Goal: Task Accomplishment & Management: Manage account settings

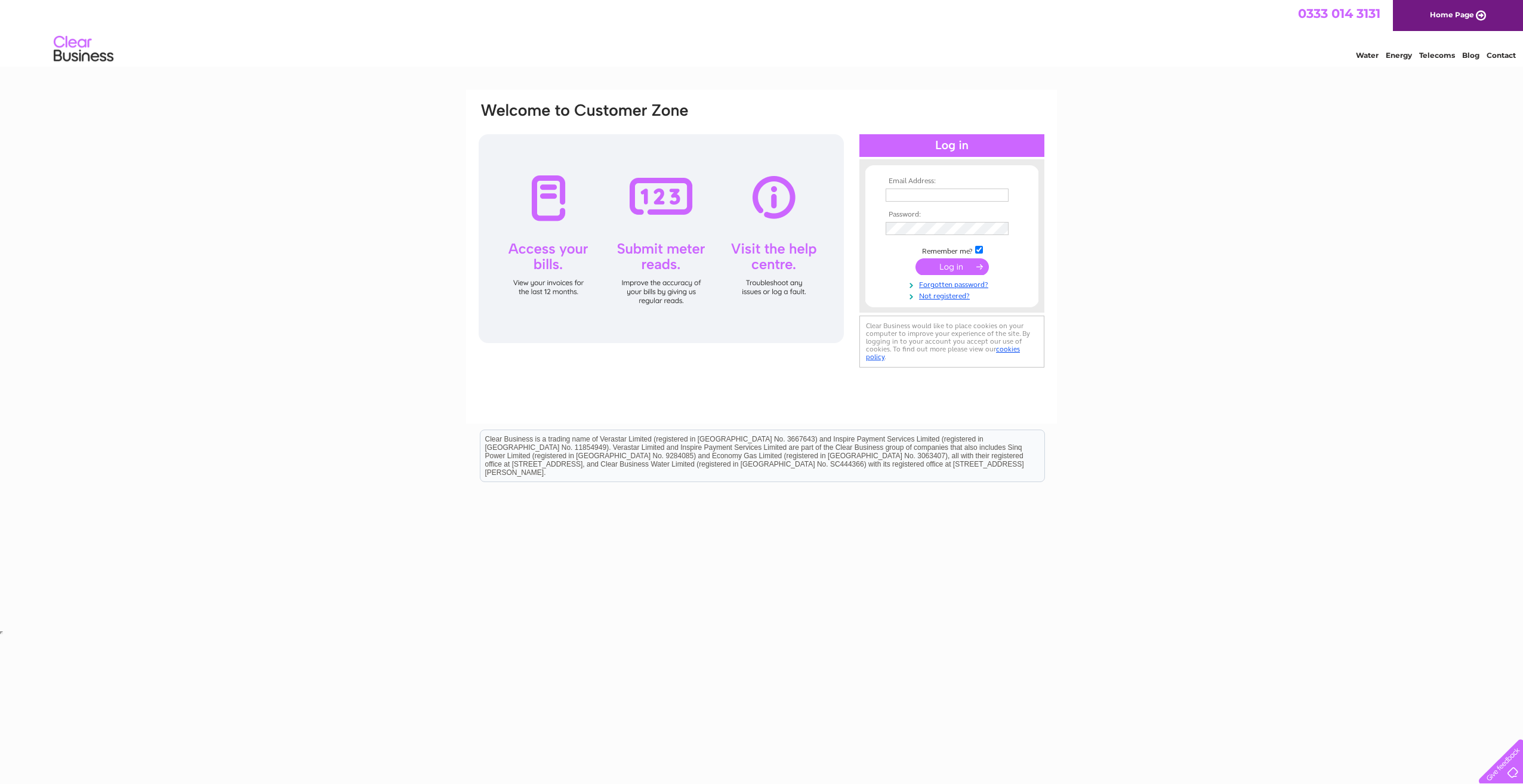
type input "nickir@aquasign.com"
click at [950, 265] on input "submit" at bounding box center [952, 266] width 73 height 17
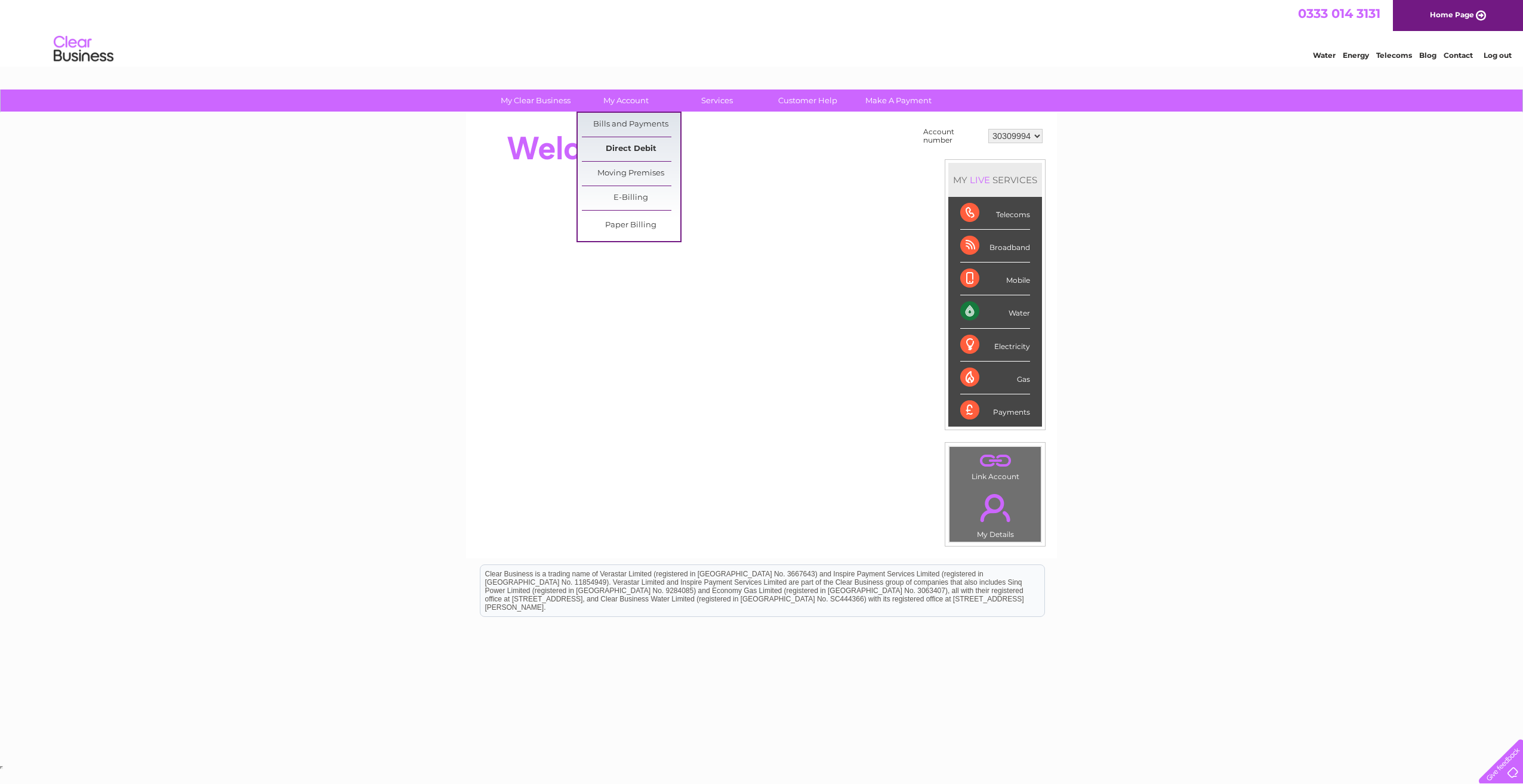
click at [623, 151] on link "Direct Debit" at bounding box center [631, 149] width 99 height 24
click at [618, 145] on link "Direct Debit" at bounding box center [631, 149] width 99 height 24
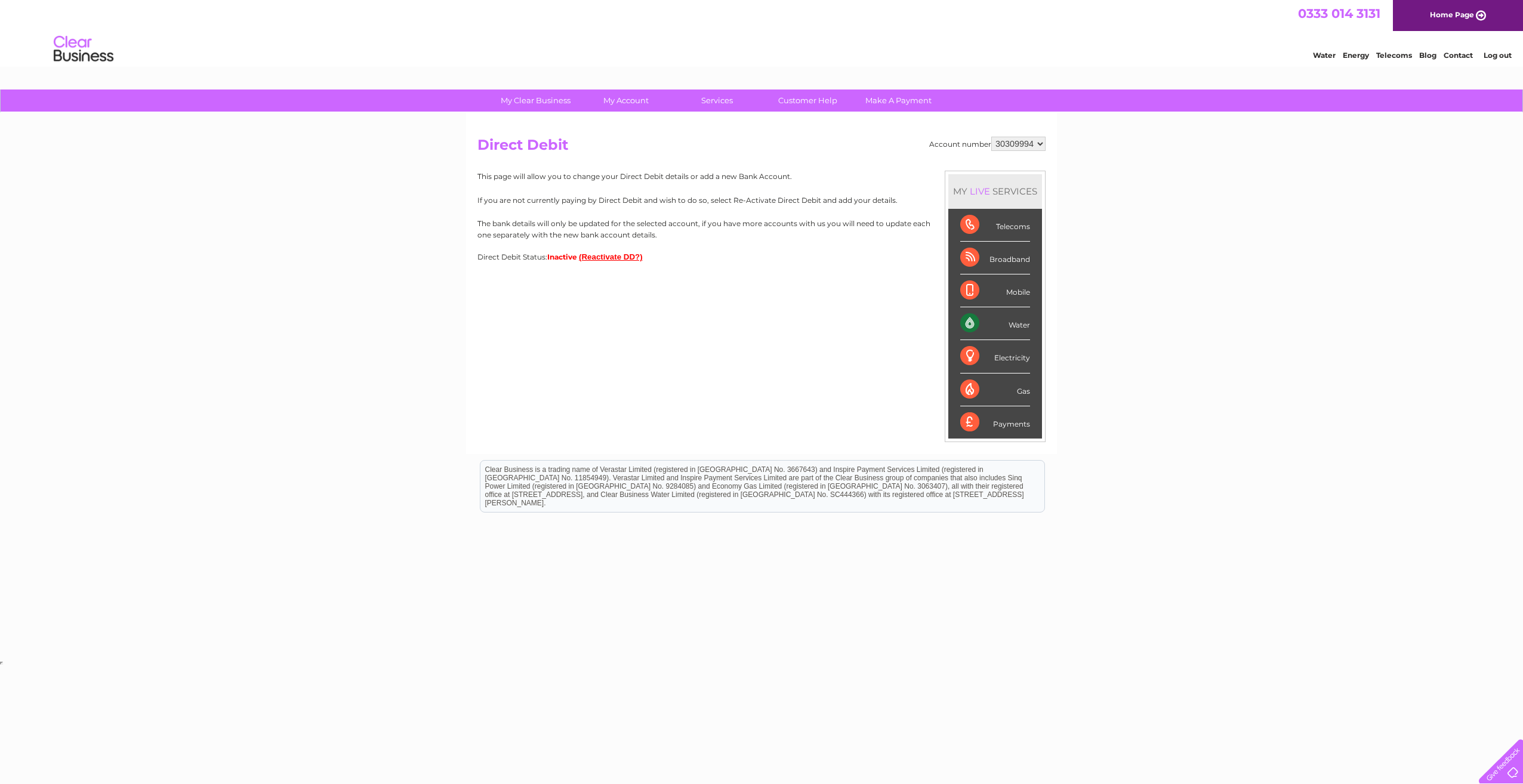
click at [609, 254] on button "(Reactivate DD?)" at bounding box center [611, 257] width 64 height 9
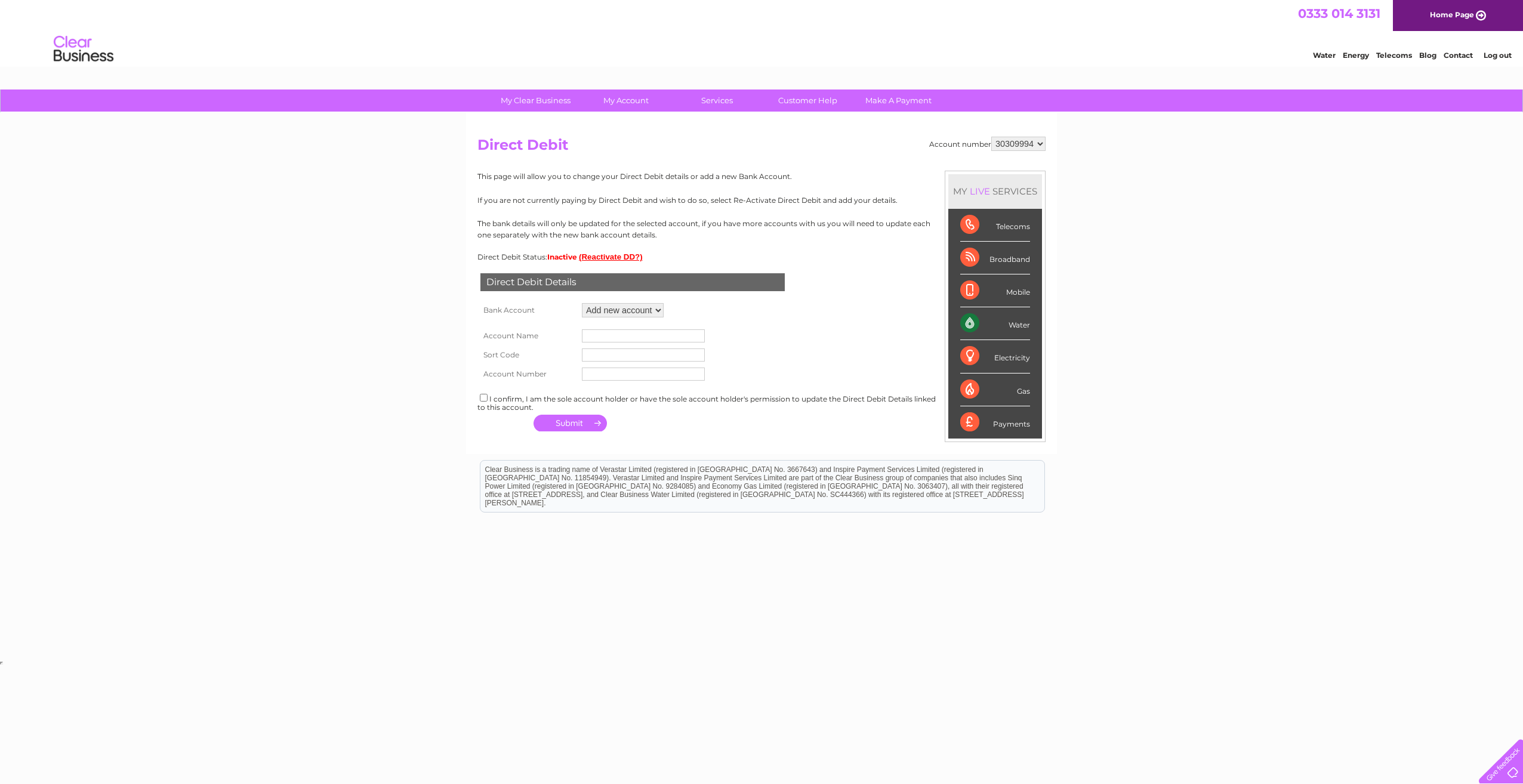
click at [647, 310] on select "Add new account" at bounding box center [623, 310] width 82 height 15
click at [582, 303] on select "Add new account" at bounding box center [623, 310] width 82 height 15
click at [625, 331] on input "text" at bounding box center [643, 336] width 123 height 13
type input "Aquasign Markers LTD"
type input "40-01-25"
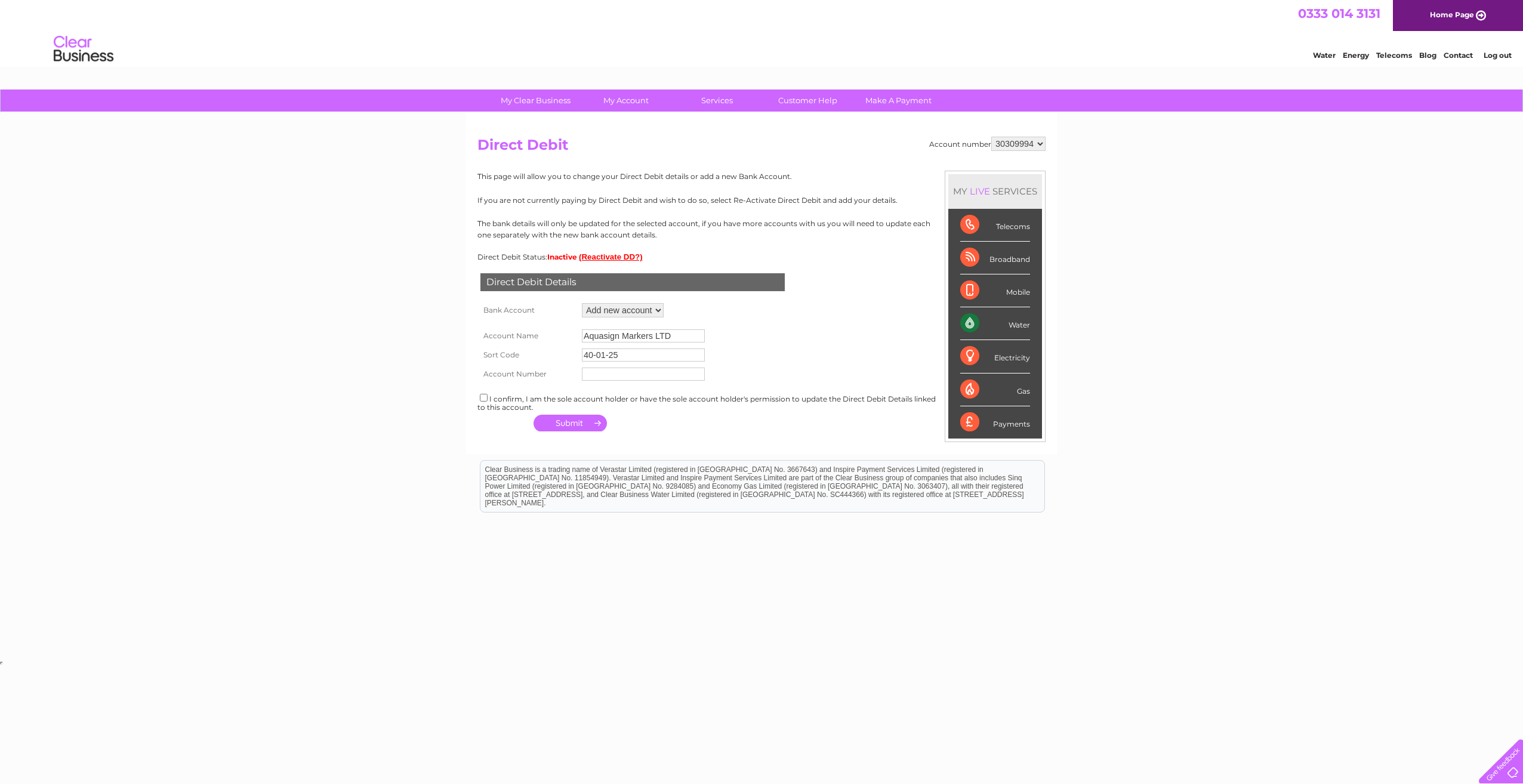
click at [622, 371] on input "text" at bounding box center [643, 374] width 123 height 13
type input "31109723"
click at [482, 399] on input "checkbox" at bounding box center [484, 398] width 8 height 8
checkbox input "true"
click at [567, 421] on button "button" at bounding box center [570, 423] width 73 height 17
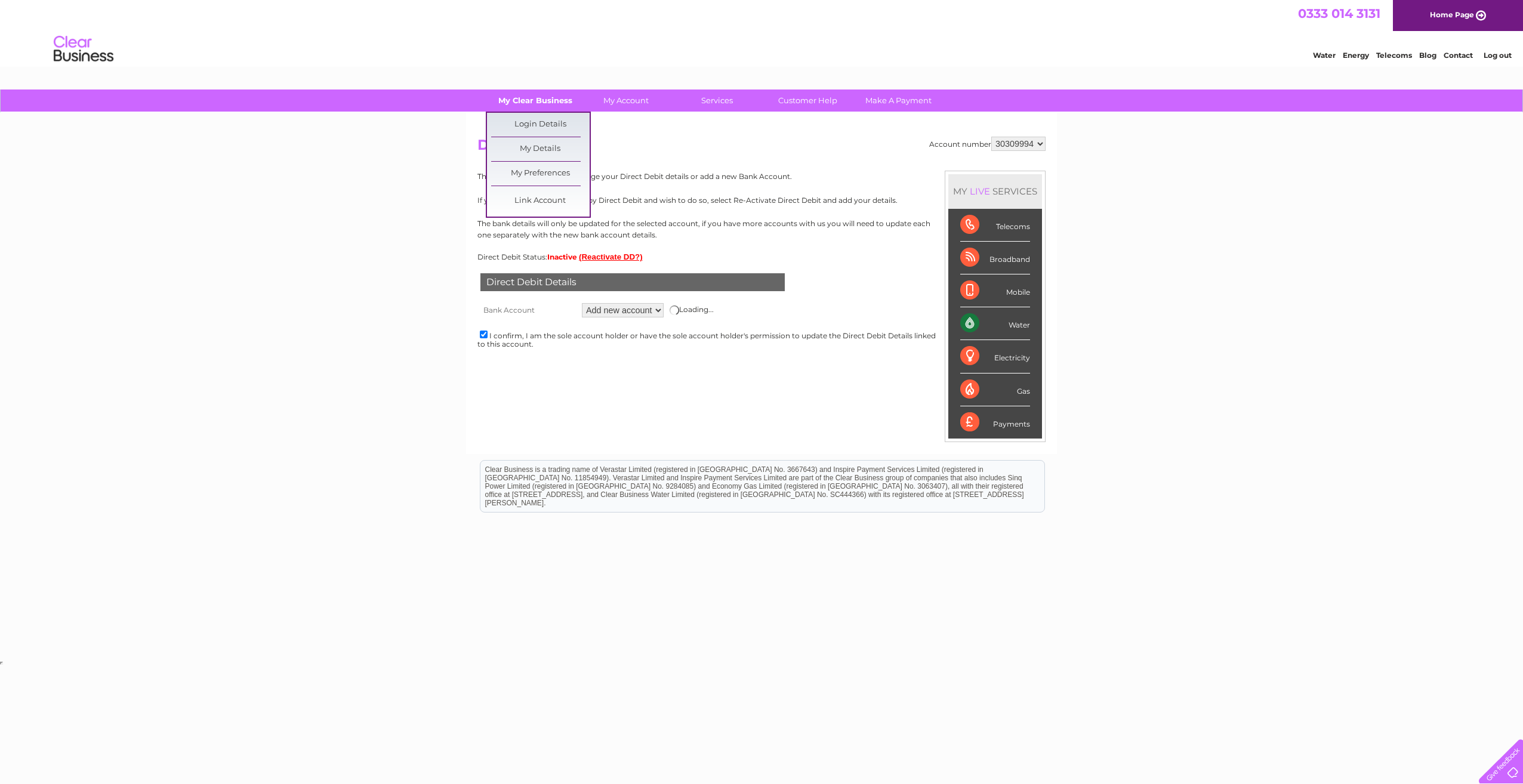
click at [547, 98] on link "My Clear Business" at bounding box center [535, 100] width 99 height 22
click at [545, 150] on link "My Details" at bounding box center [540, 149] width 99 height 24
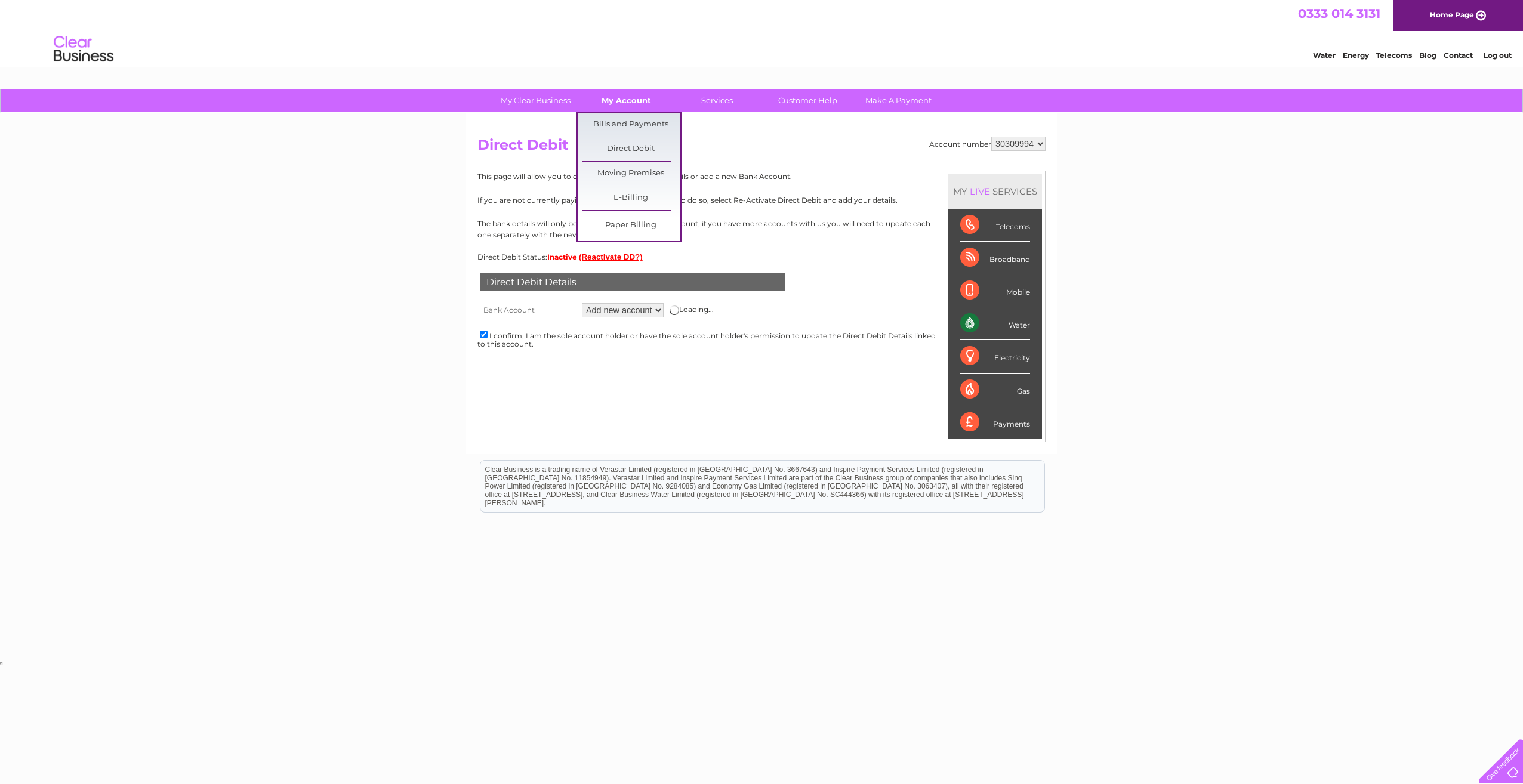
click at [641, 103] on link "My Account" at bounding box center [626, 100] width 99 height 22
click at [638, 126] on link "Bills and Payments" at bounding box center [631, 124] width 99 height 24
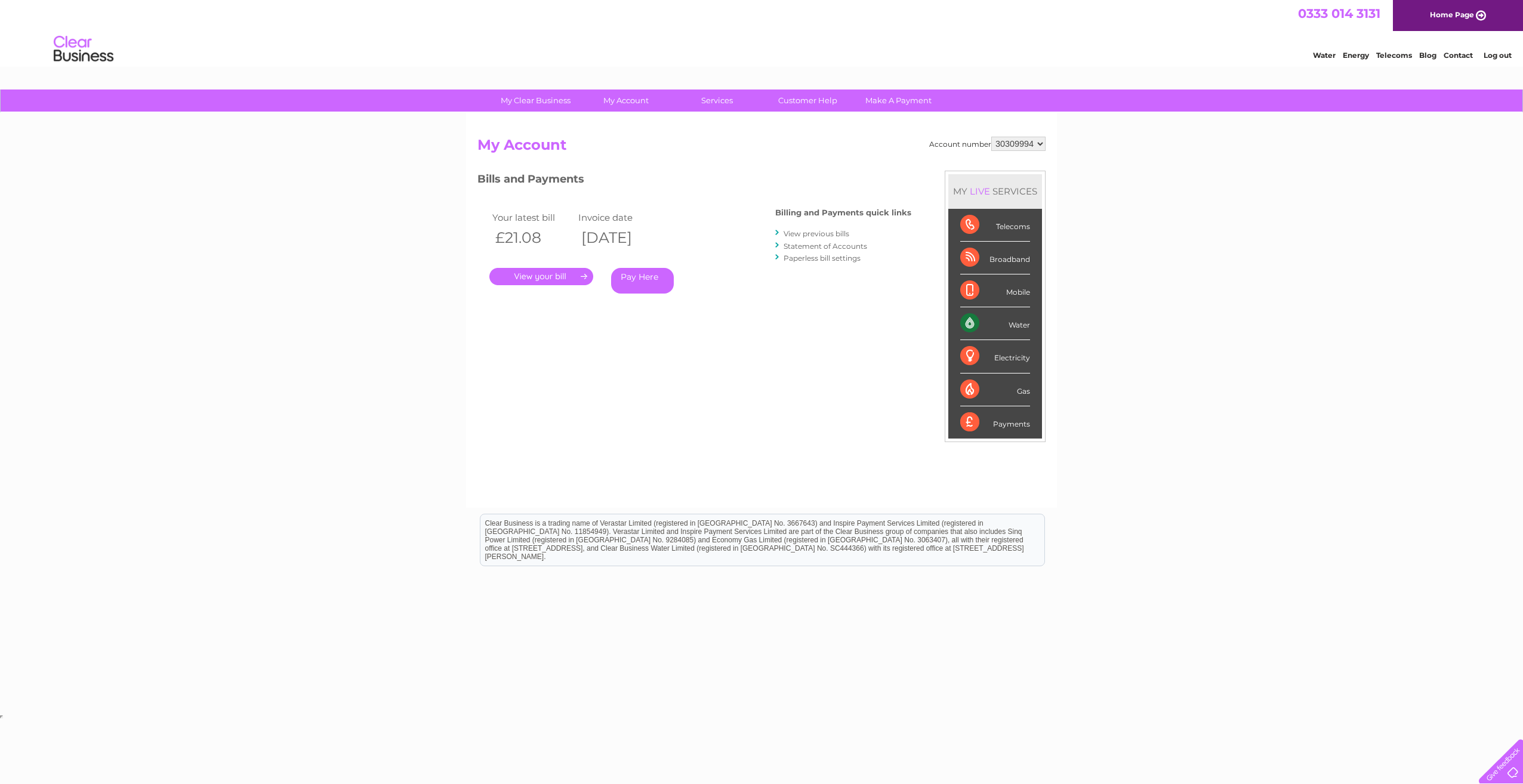
click at [1336, 276] on div "My Clear Business Login Details My Details My Preferences Link Account My Accou…" at bounding box center [761, 400] width 1523 height 623
click at [633, 279] on link "Pay Here" at bounding box center [642, 281] width 63 height 26
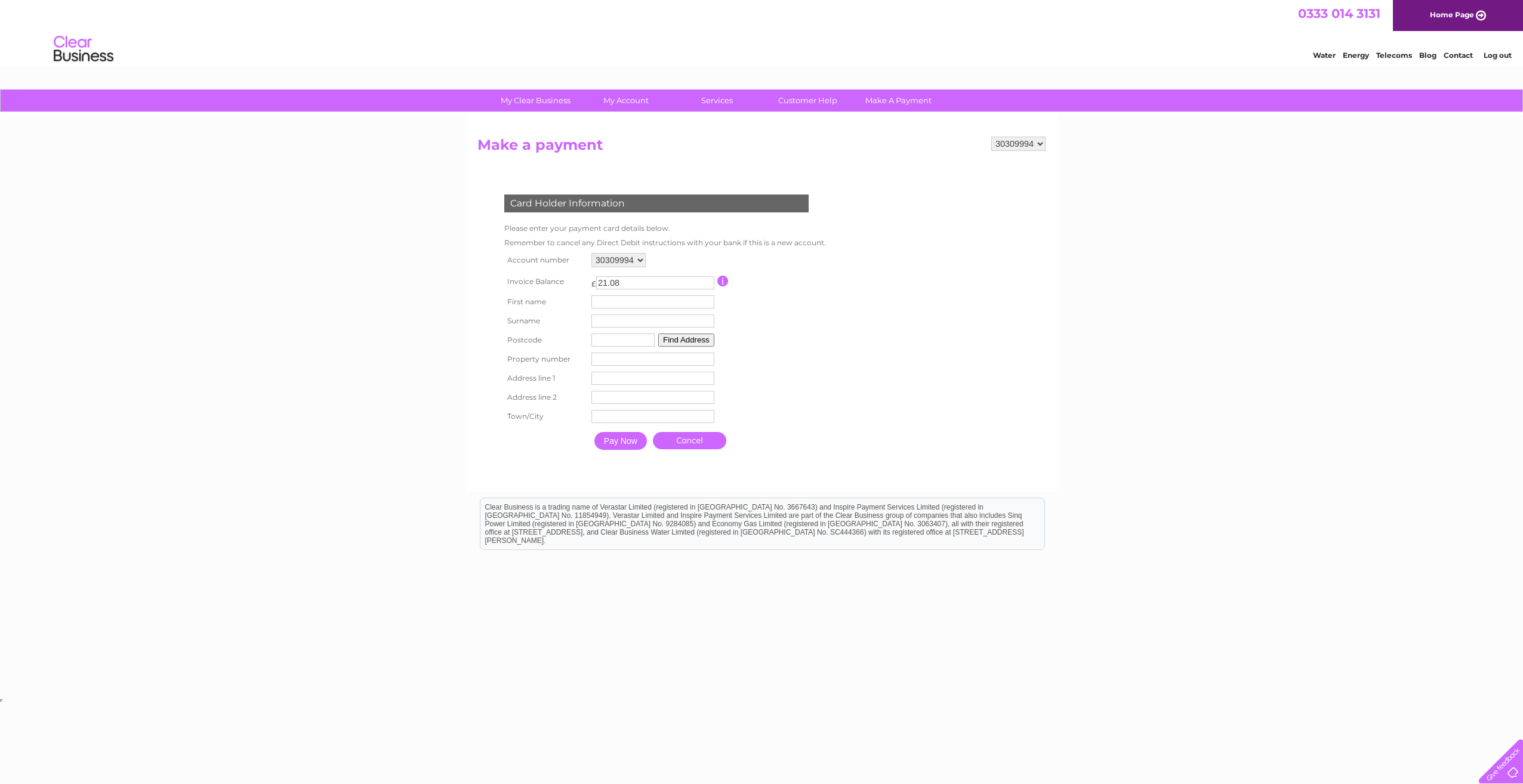
click at [633, 261] on select "30309994" at bounding box center [619, 260] width 54 height 15
click at [681, 261] on div "30309994" at bounding box center [653, 260] width 123 height 15
click at [631, 437] on input "Pay Now" at bounding box center [620, 441] width 52 height 18
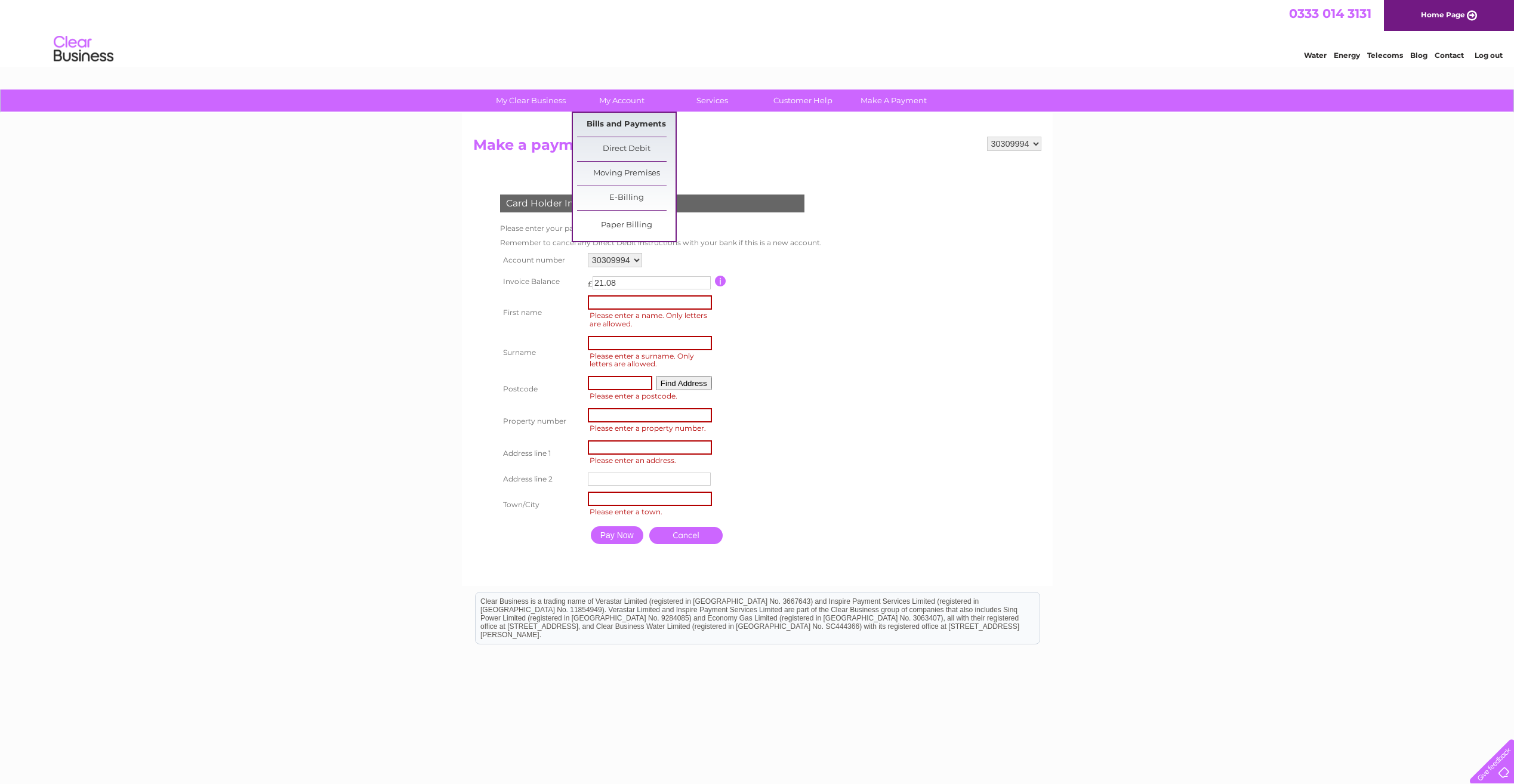
click at [623, 122] on link "Bills and Payments" at bounding box center [626, 124] width 99 height 24
click at [594, 125] on link "Bills and Payments" at bounding box center [626, 124] width 99 height 24
click at [613, 122] on link "Bills and Payments" at bounding box center [626, 124] width 99 height 24
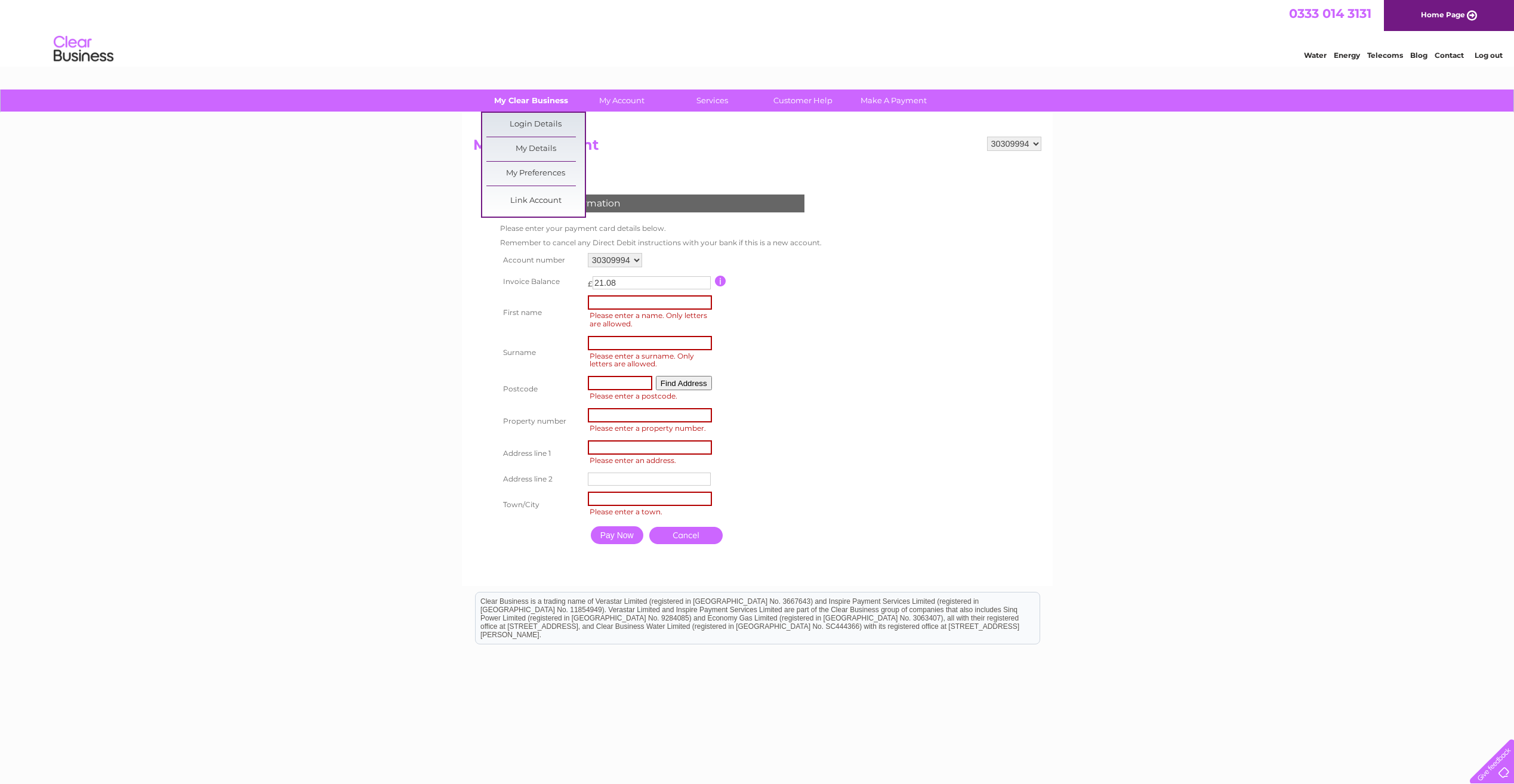
click at [529, 100] on link "My Clear Business" at bounding box center [531, 100] width 99 height 22
click at [701, 97] on link "Services" at bounding box center [712, 100] width 99 height 22
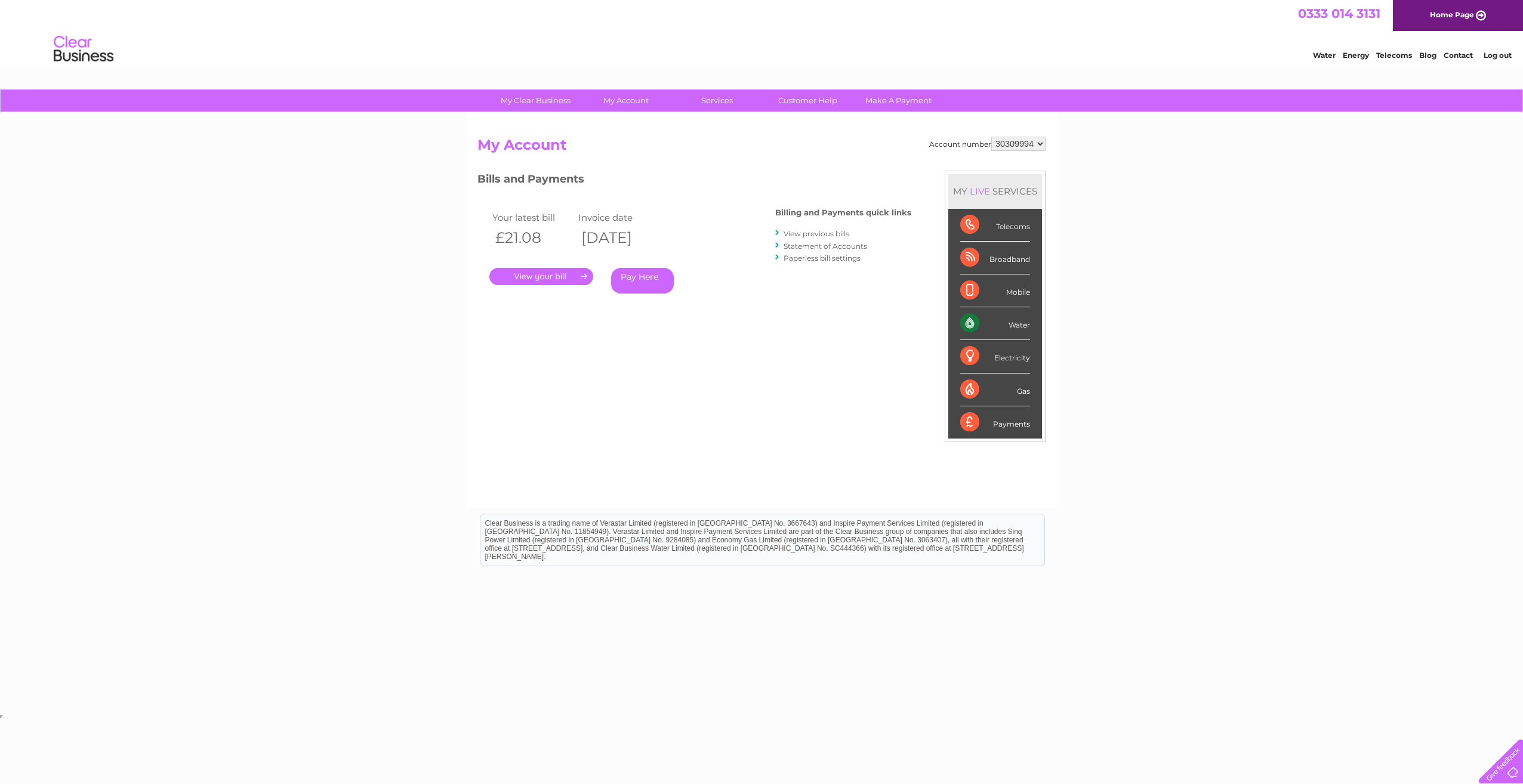
click at [803, 243] on link "Statement of Accounts" at bounding box center [825, 246] width 83 height 9
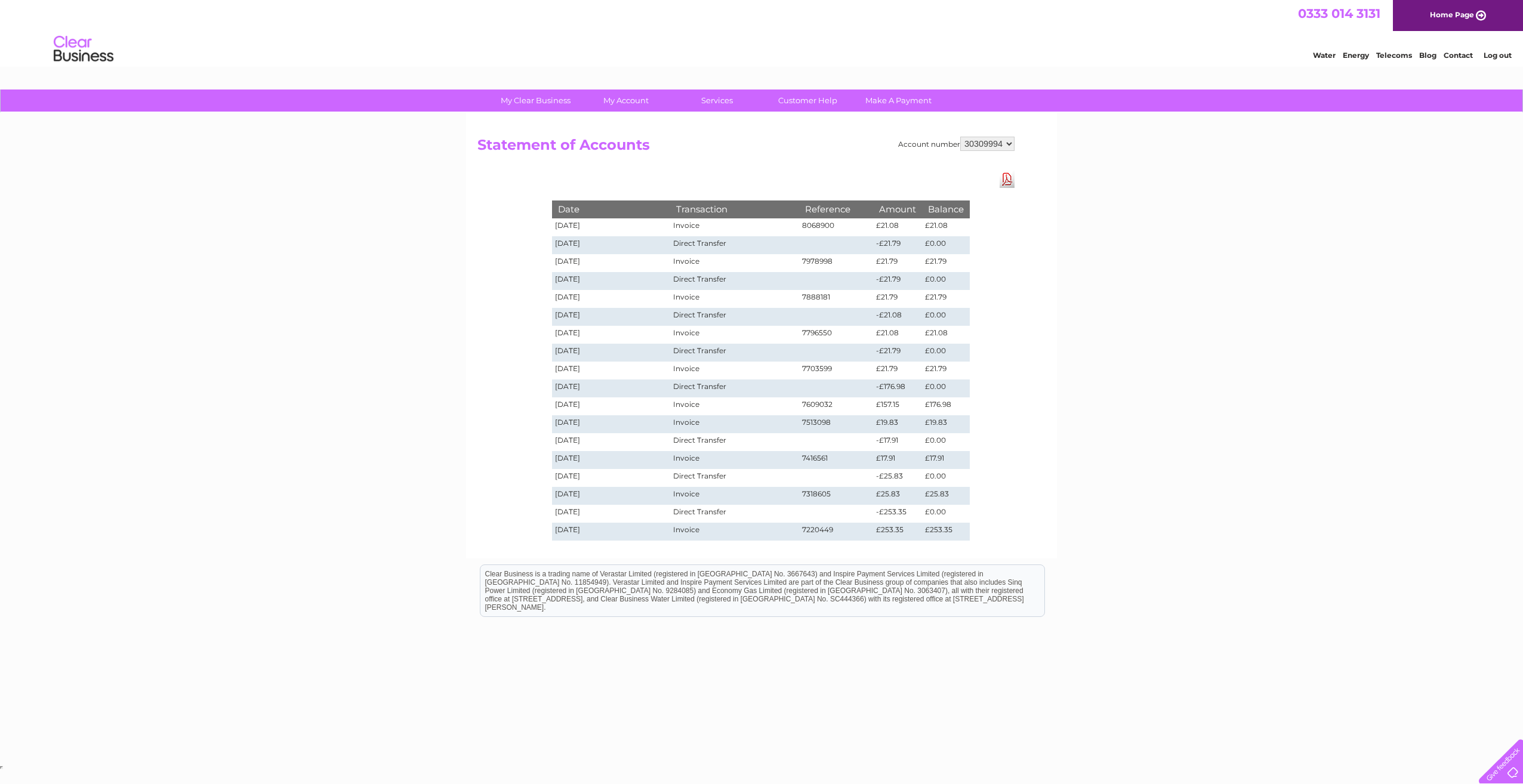
click at [580, 224] on td "[DATE]" at bounding box center [611, 227] width 118 height 18
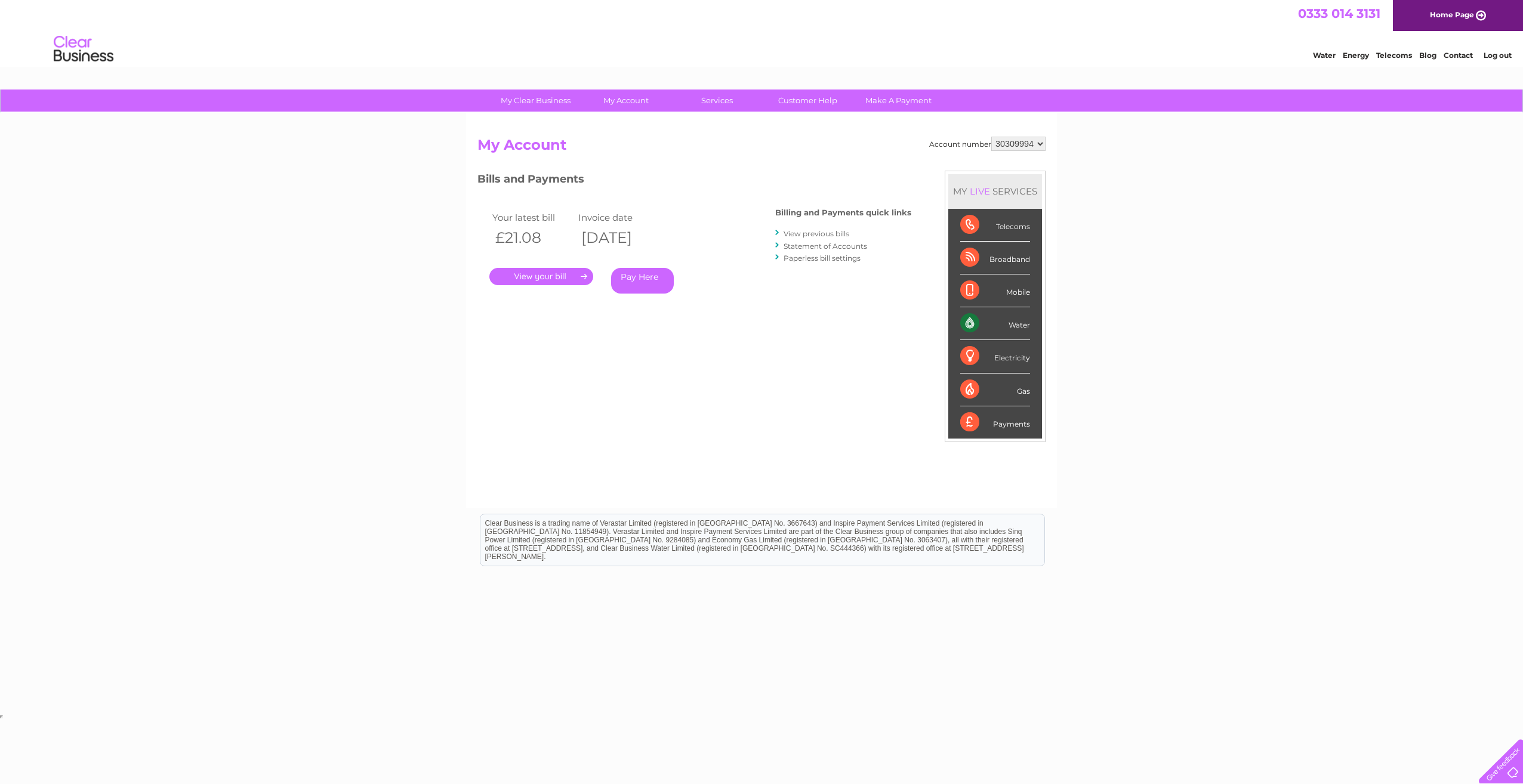
click at [557, 273] on link "." at bounding box center [541, 277] width 104 height 17
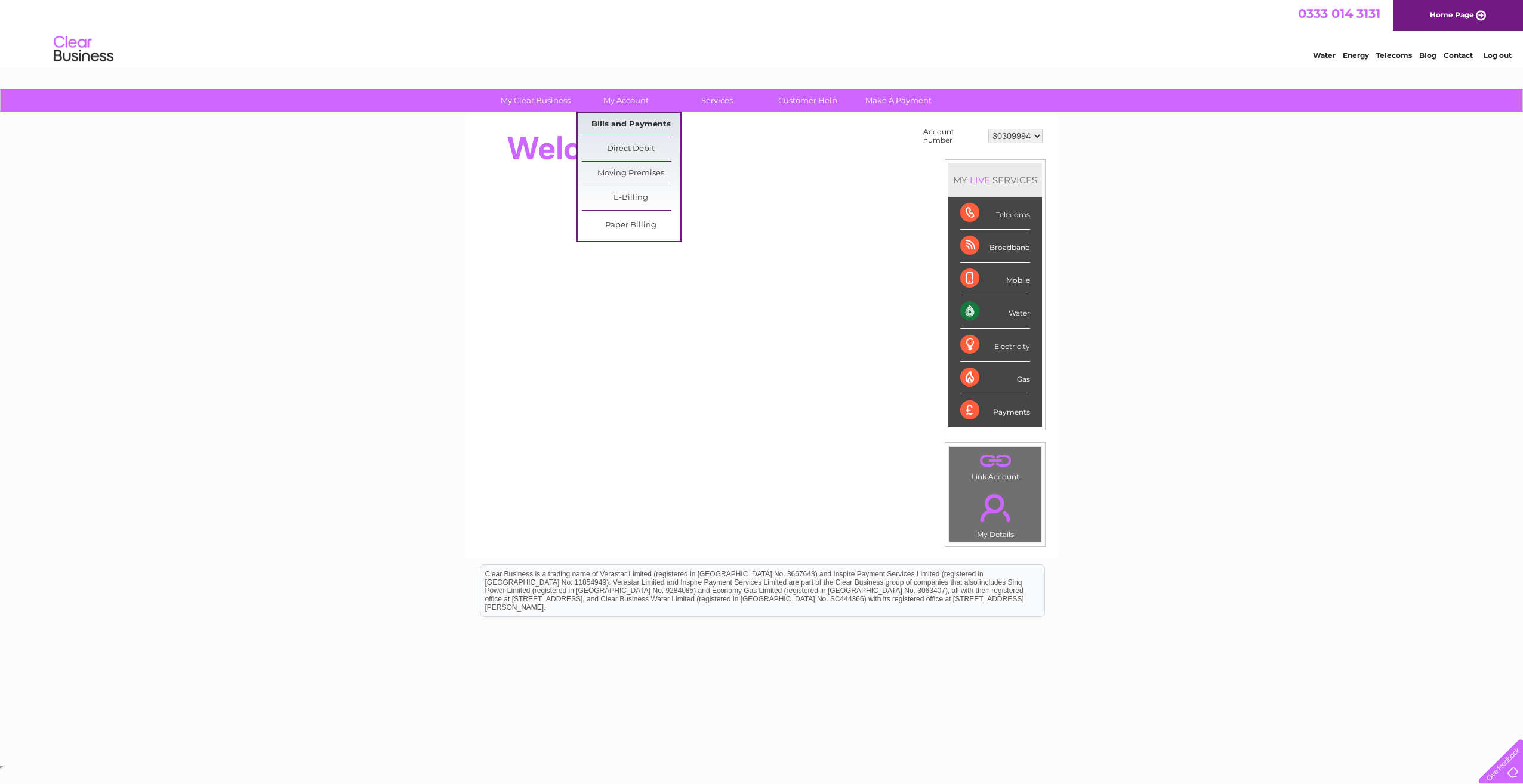
click at [618, 118] on link "Bills and Payments" at bounding box center [631, 124] width 99 height 24
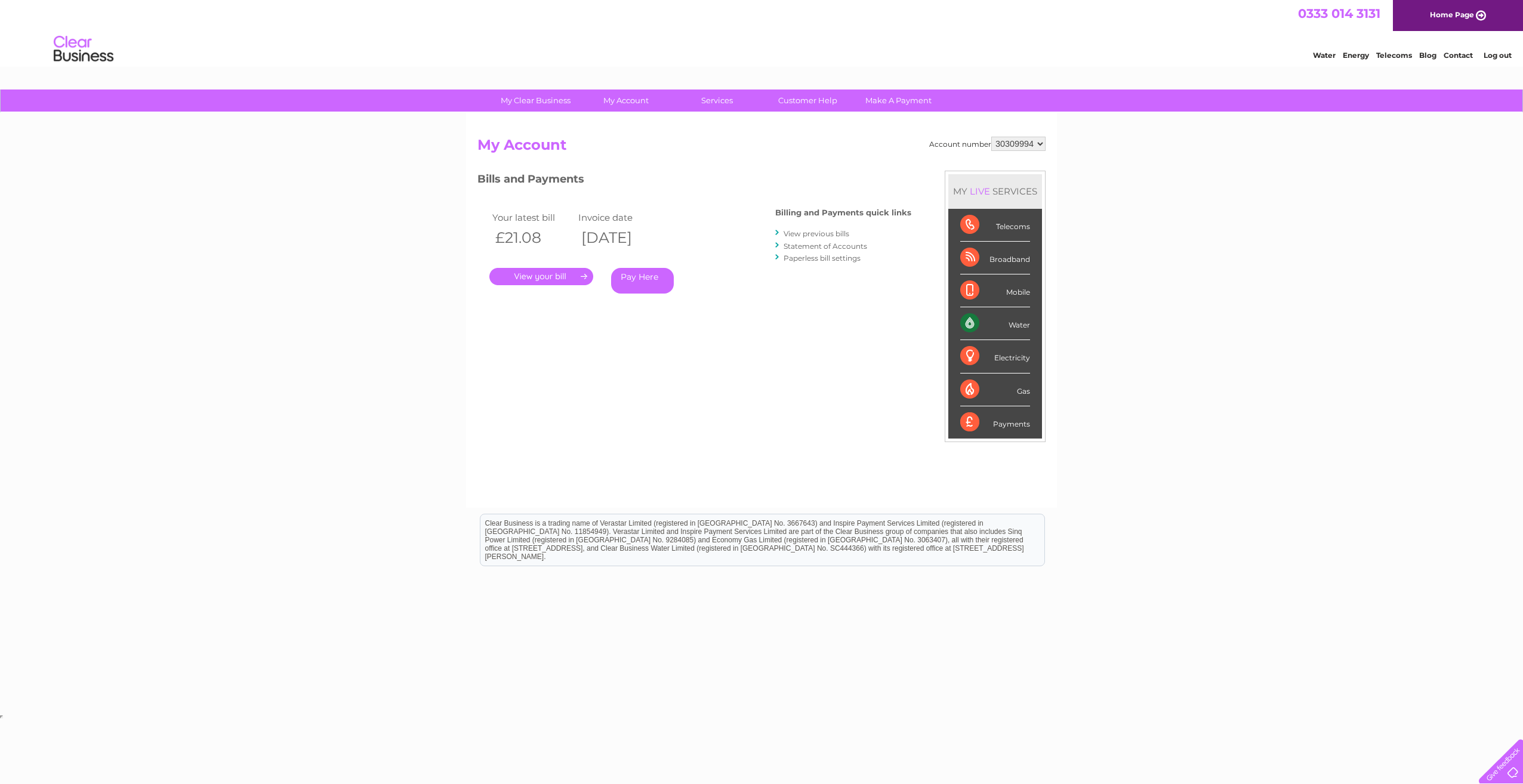
click at [543, 277] on link "." at bounding box center [541, 277] width 104 height 17
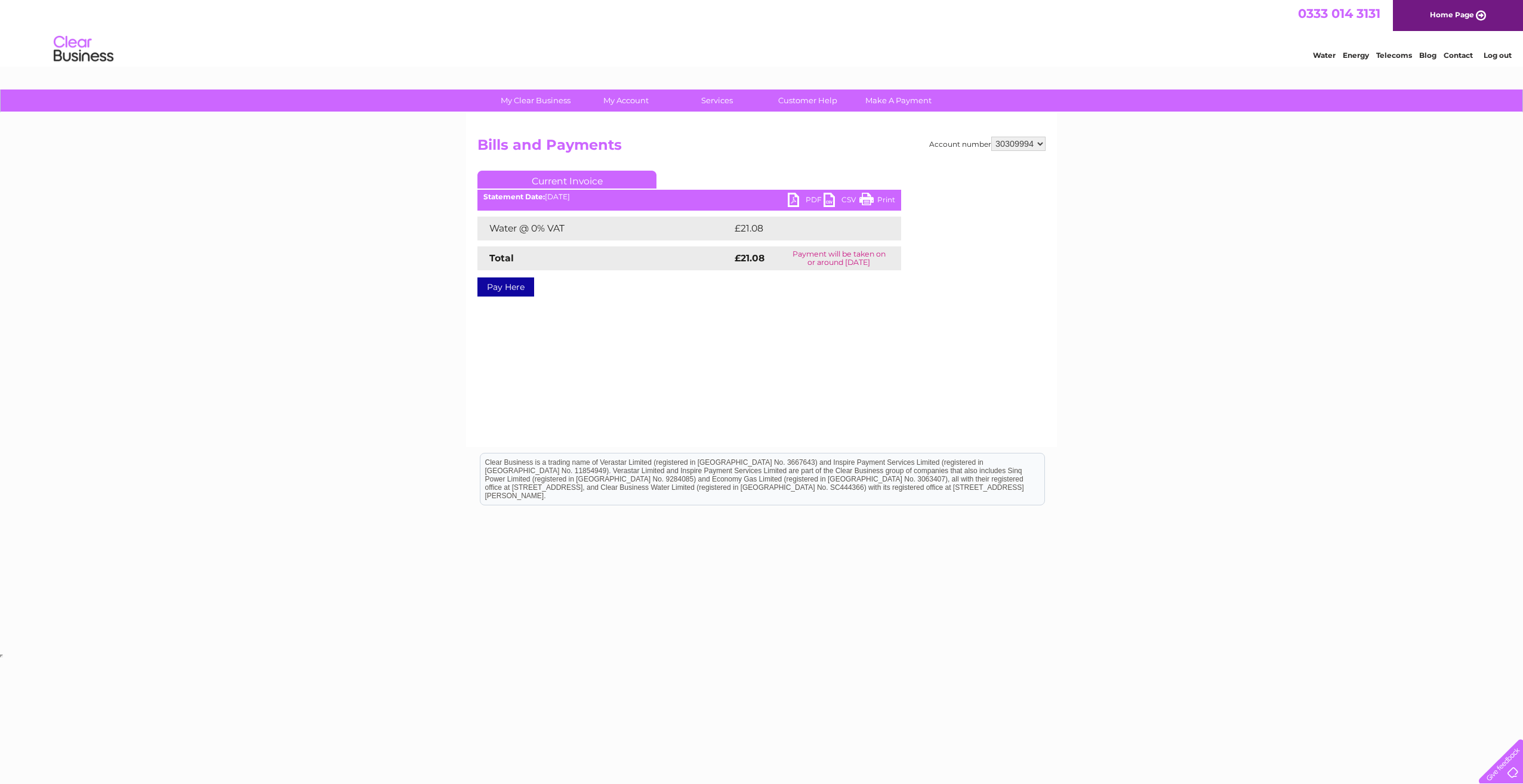
click at [798, 198] on link "PDF" at bounding box center [806, 201] width 36 height 17
click at [612, 146] on link "Direct Debit" at bounding box center [631, 149] width 99 height 24
